Goal: Task Accomplishment & Management: Complete application form

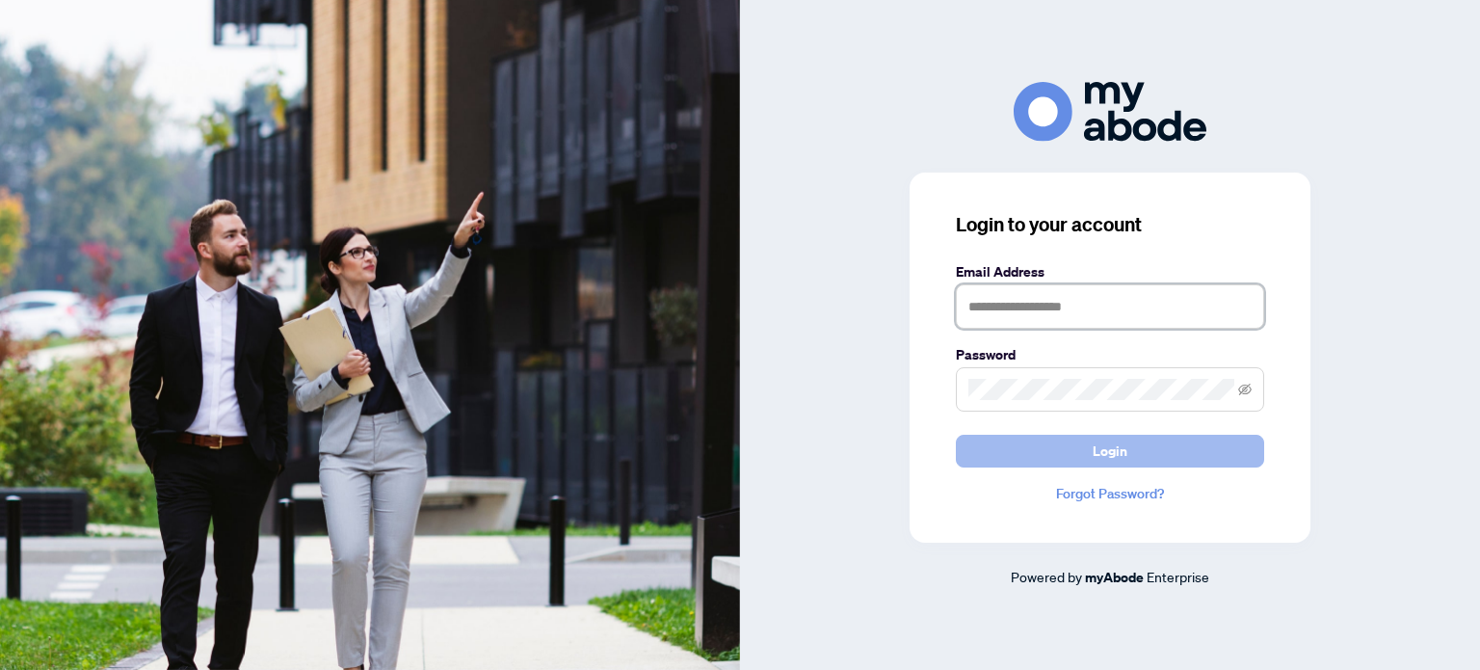
type input "**********"
click at [1099, 458] on span "Login" at bounding box center [1109, 450] width 35 height 31
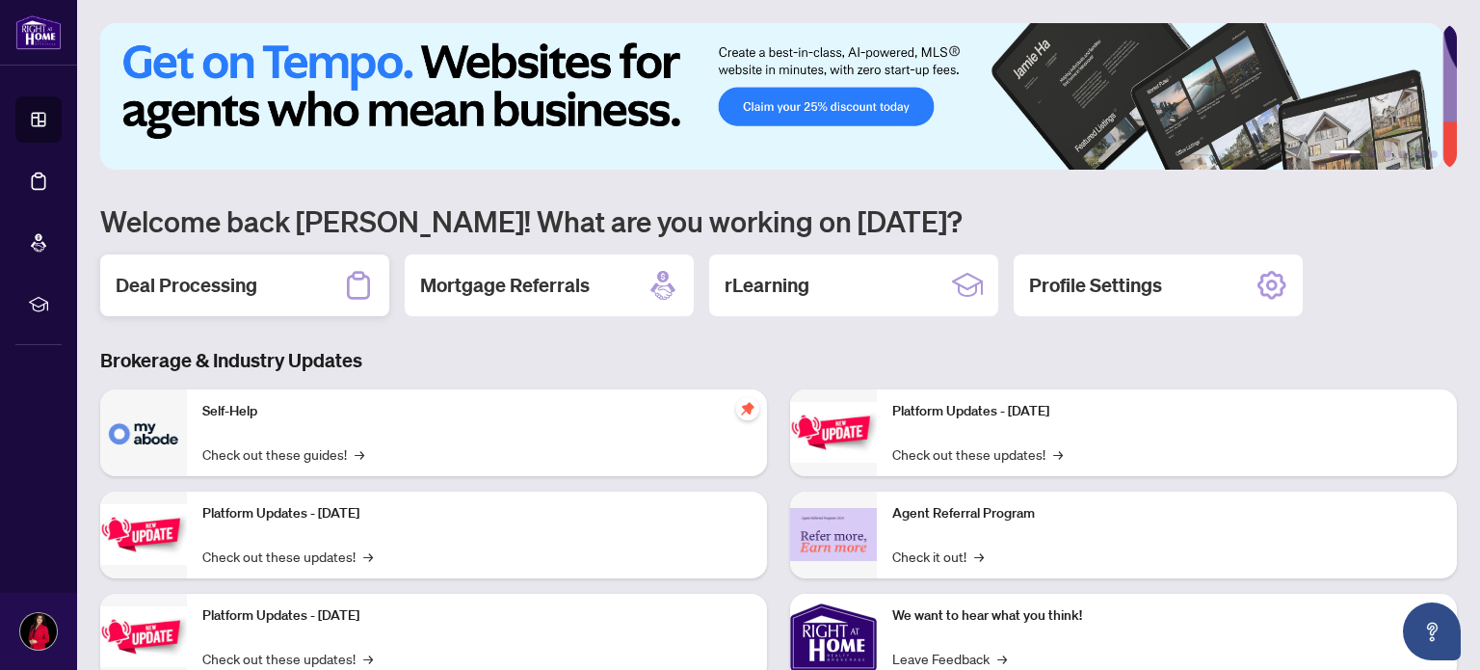
click at [155, 282] on h2 "Deal Processing" at bounding box center [187, 285] width 142 height 27
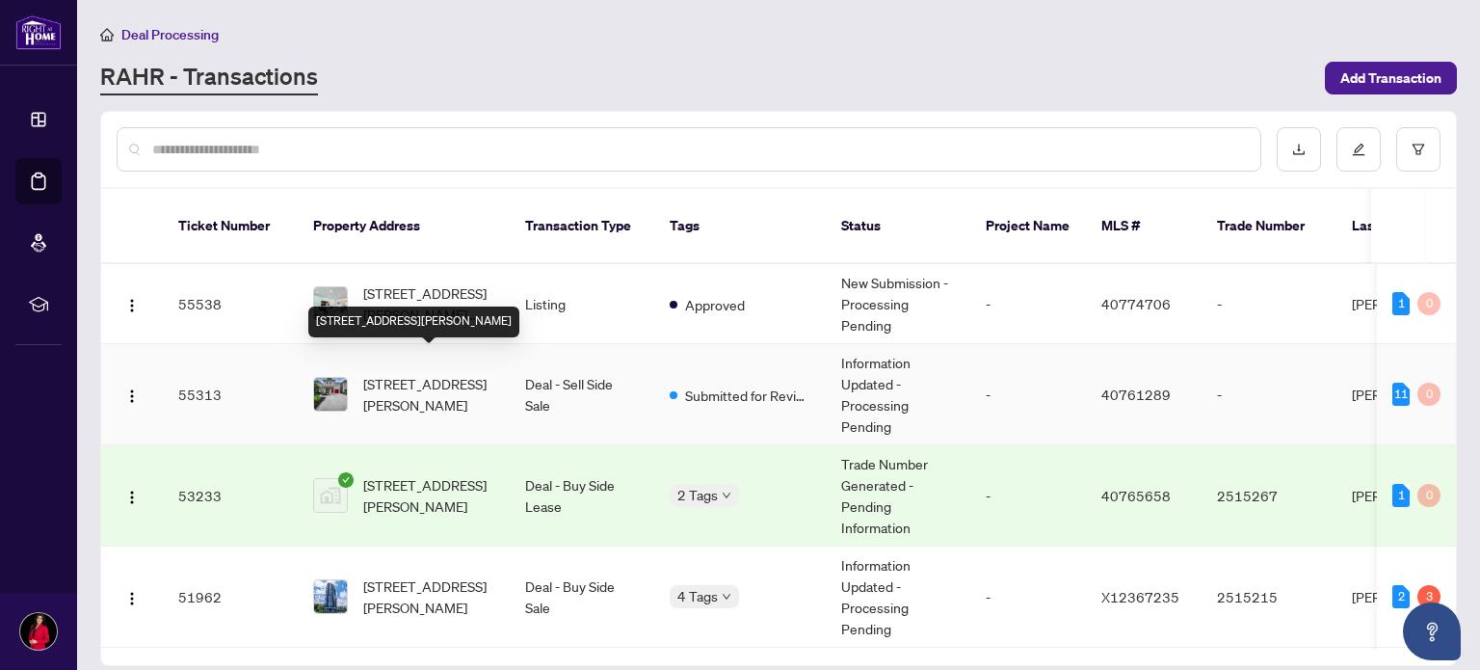
click at [395, 373] on span "55 Cleghorn Drive, Binbrook, ON L0R 1C0, Canada" at bounding box center [428, 394] width 131 height 42
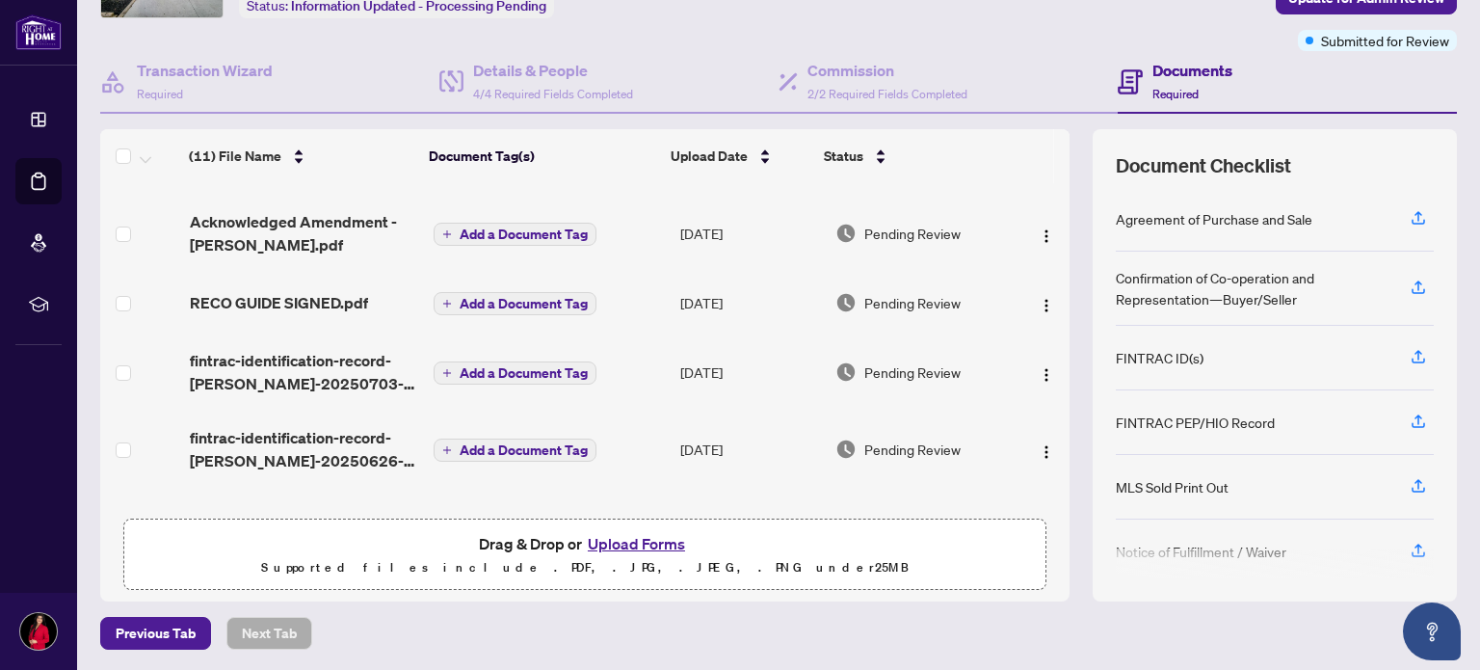
scroll to position [148, 0]
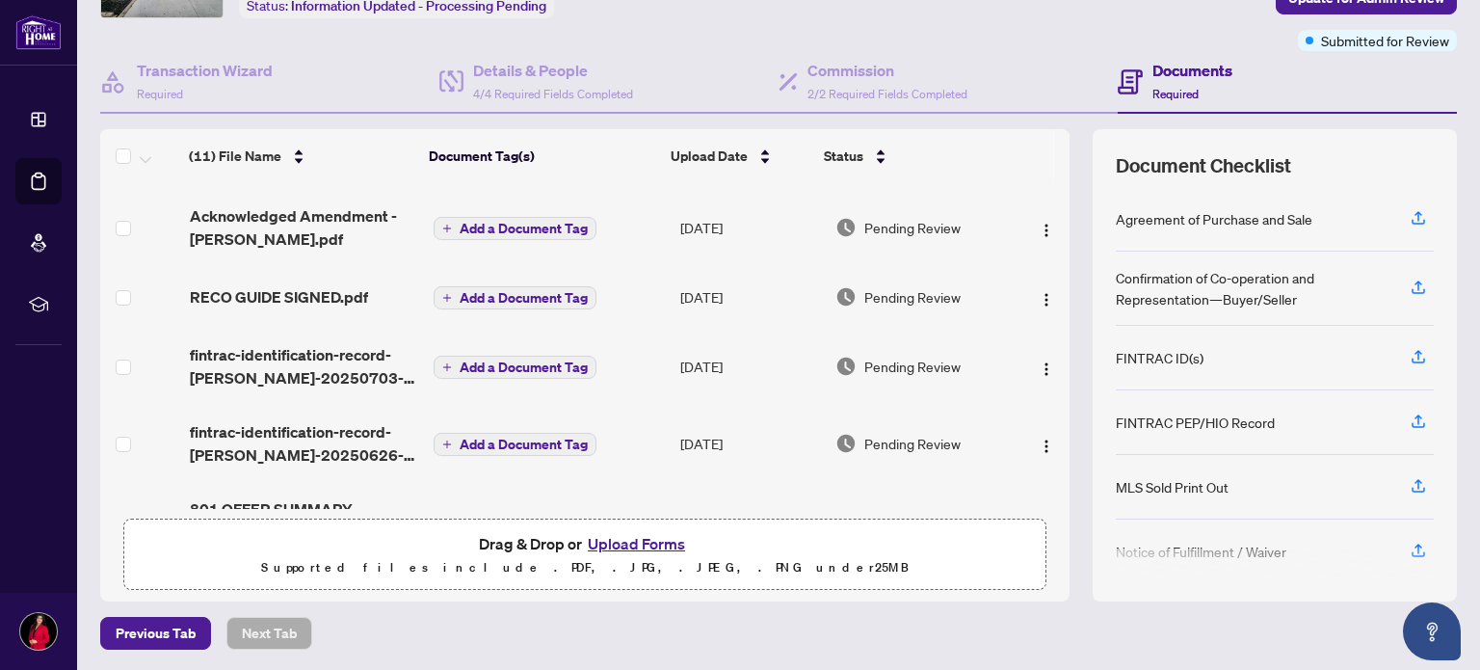
click at [634, 540] on button "Upload Forms" at bounding box center [636, 543] width 109 height 25
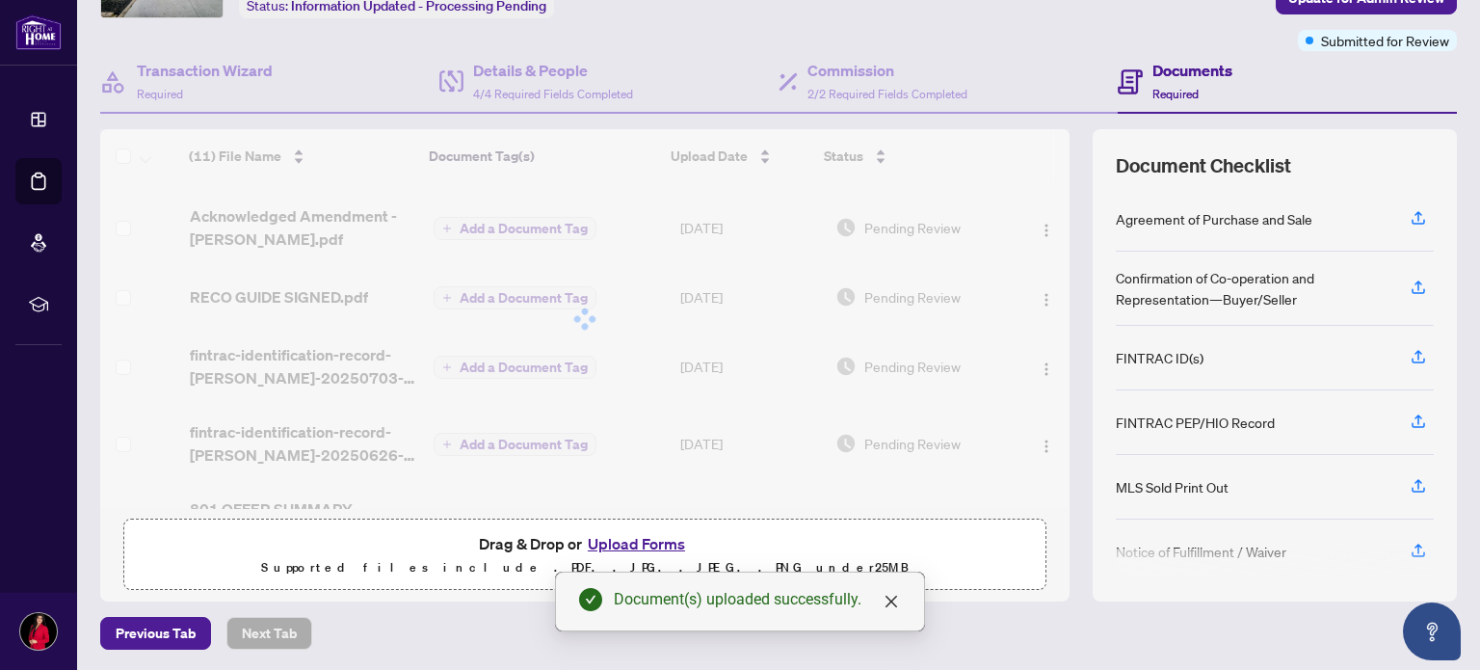
scroll to position [0, 0]
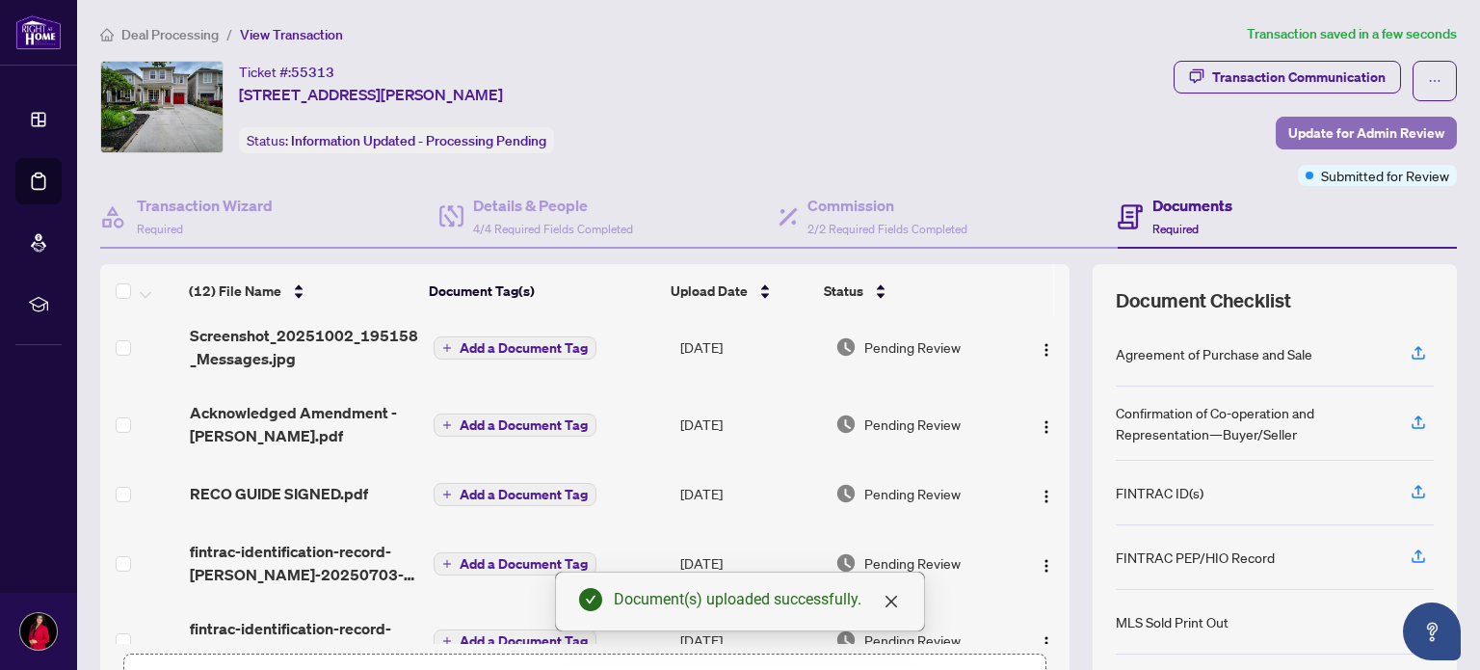
click at [1299, 136] on span "Update for Admin Review" at bounding box center [1366, 133] width 156 height 31
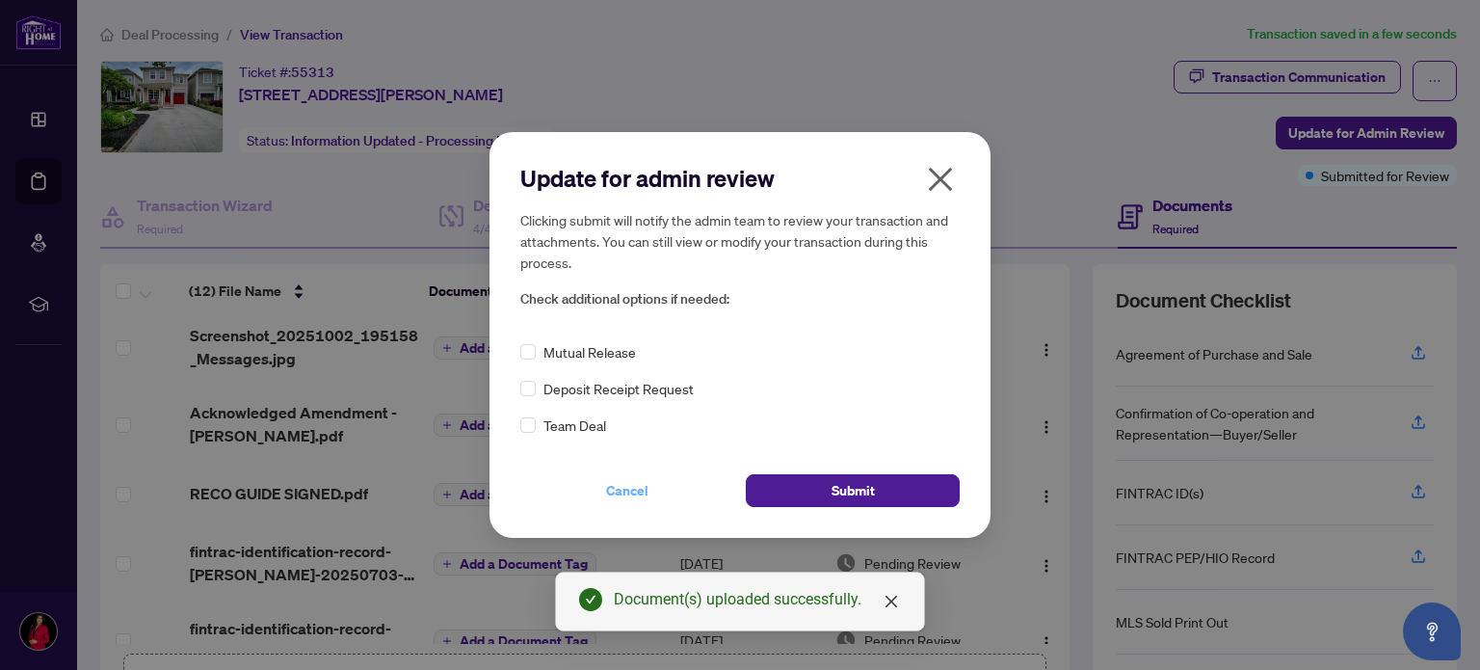
click at [632, 488] on span "Cancel" at bounding box center [627, 490] width 42 height 31
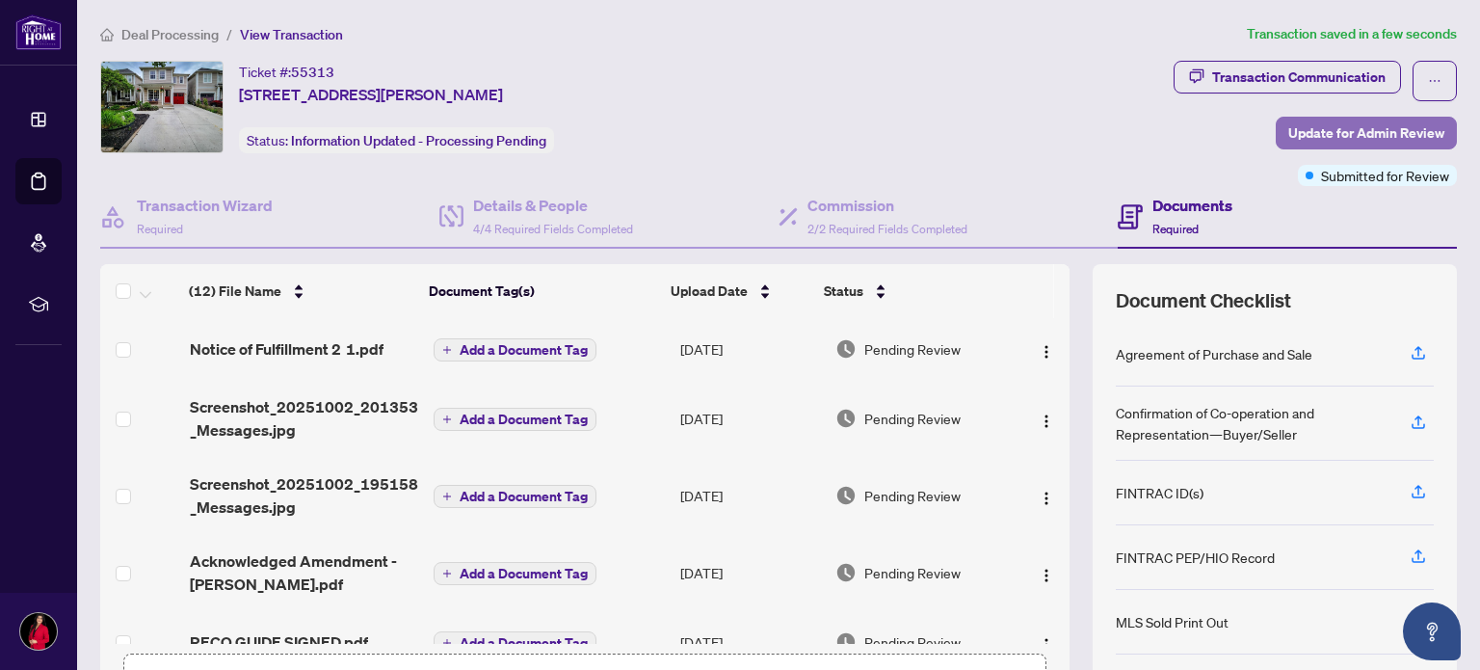
click at [1358, 133] on span "Update for Admin Review" at bounding box center [1366, 133] width 156 height 31
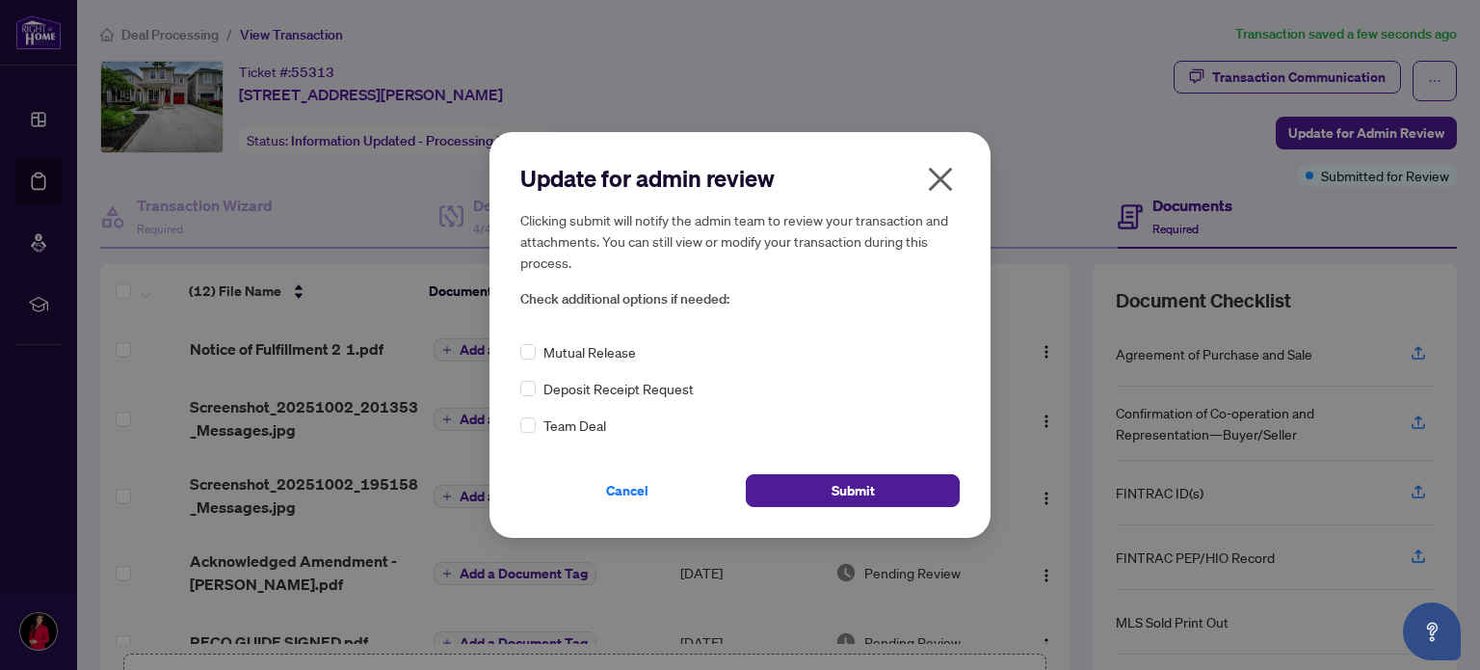
click at [894, 472] on div "Cancel Submit" at bounding box center [739, 479] width 439 height 56
click at [891, 485] on button "Submit" at bounding box center [853, 490] width 214 height 33
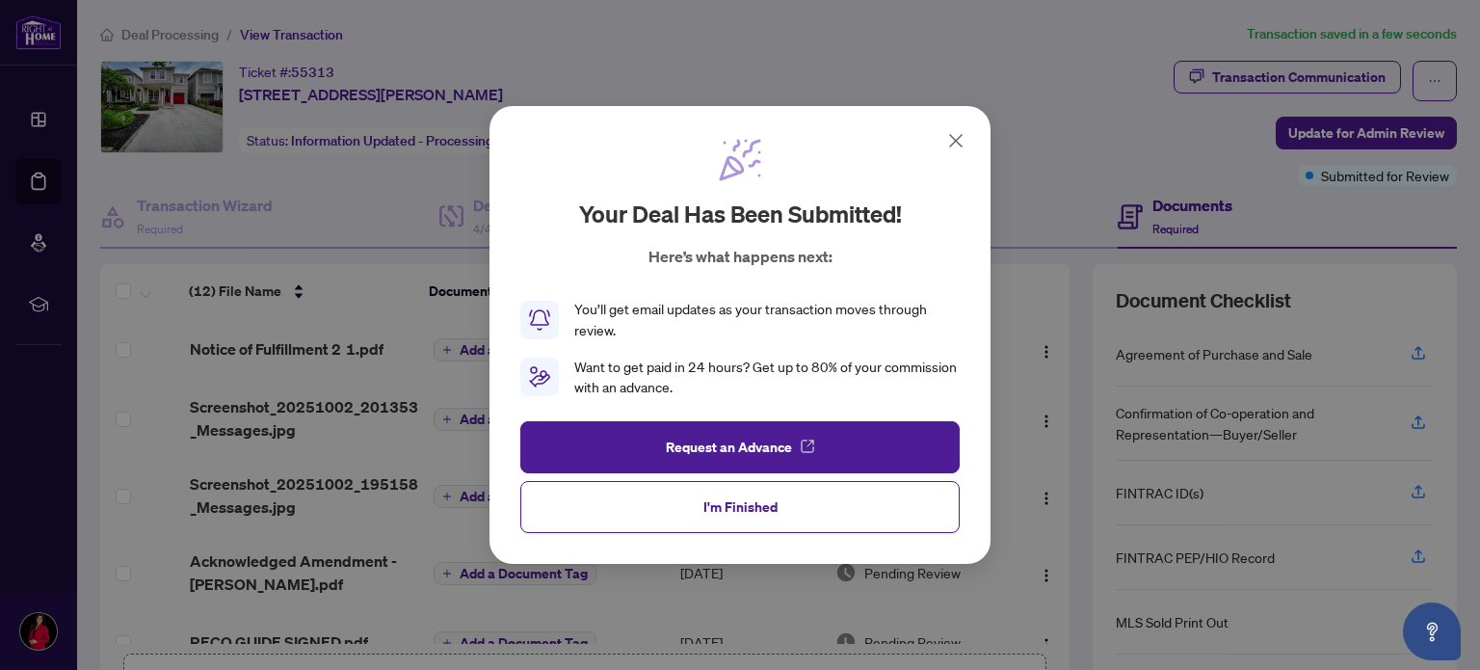
click at [953, 134] on icon at bounding box center [955, 140] width 23 height 23
